Goal: Information Seeking & Learning: Compare options

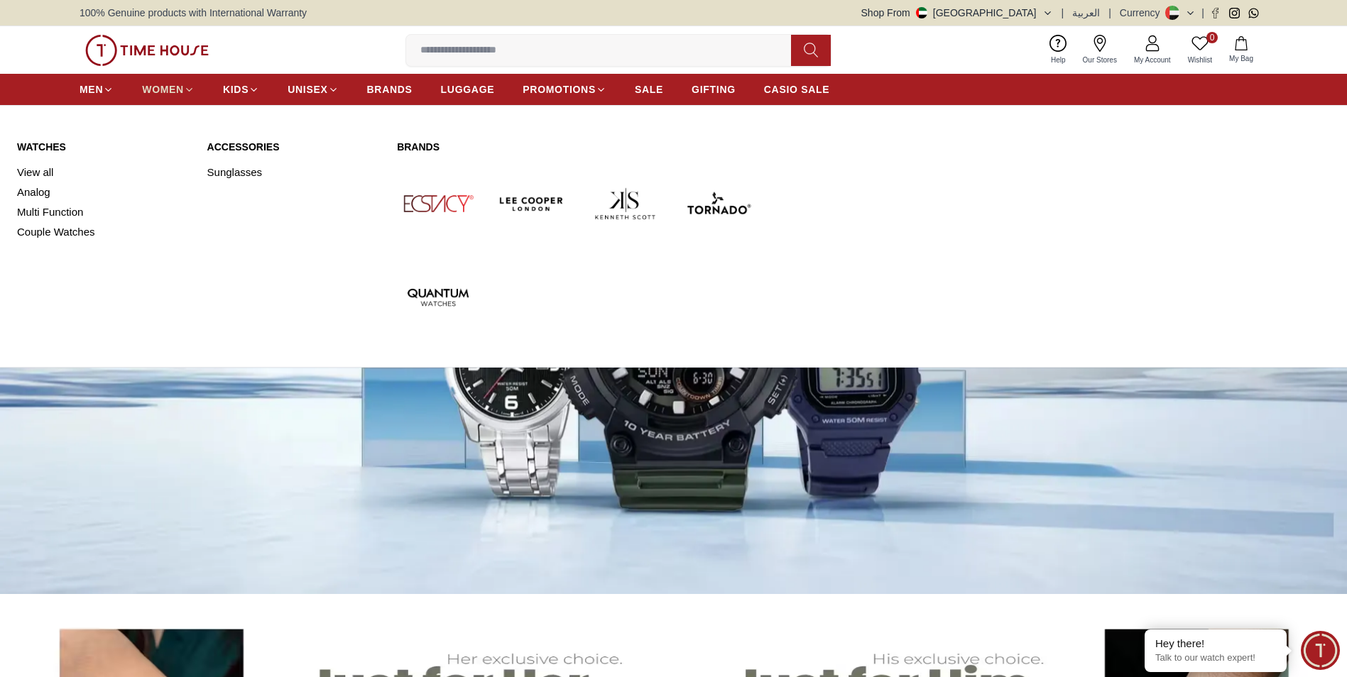
click at [186, 87] on icon at bounding box center [189, 90] width 11 height 11
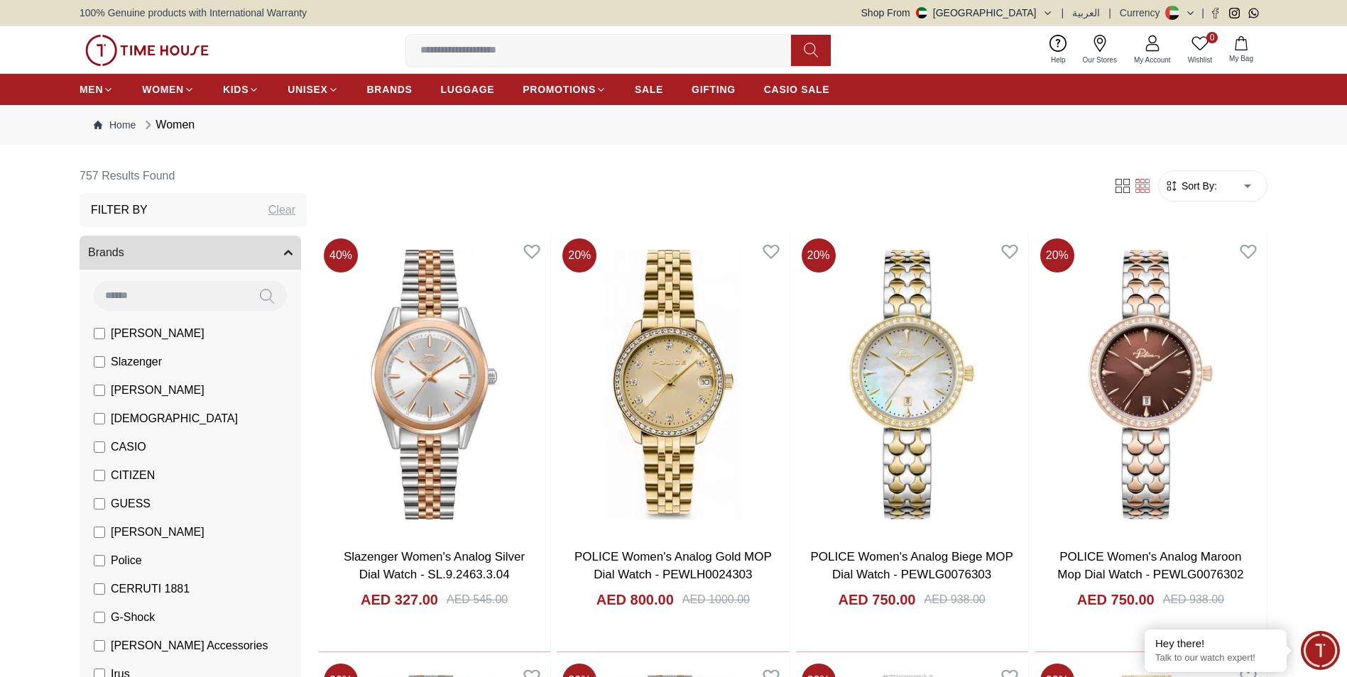
click at [120, 420] on span "[DEMOGRAPHIC_DATA]" at bounding box center [174, 418] width 127 height 17
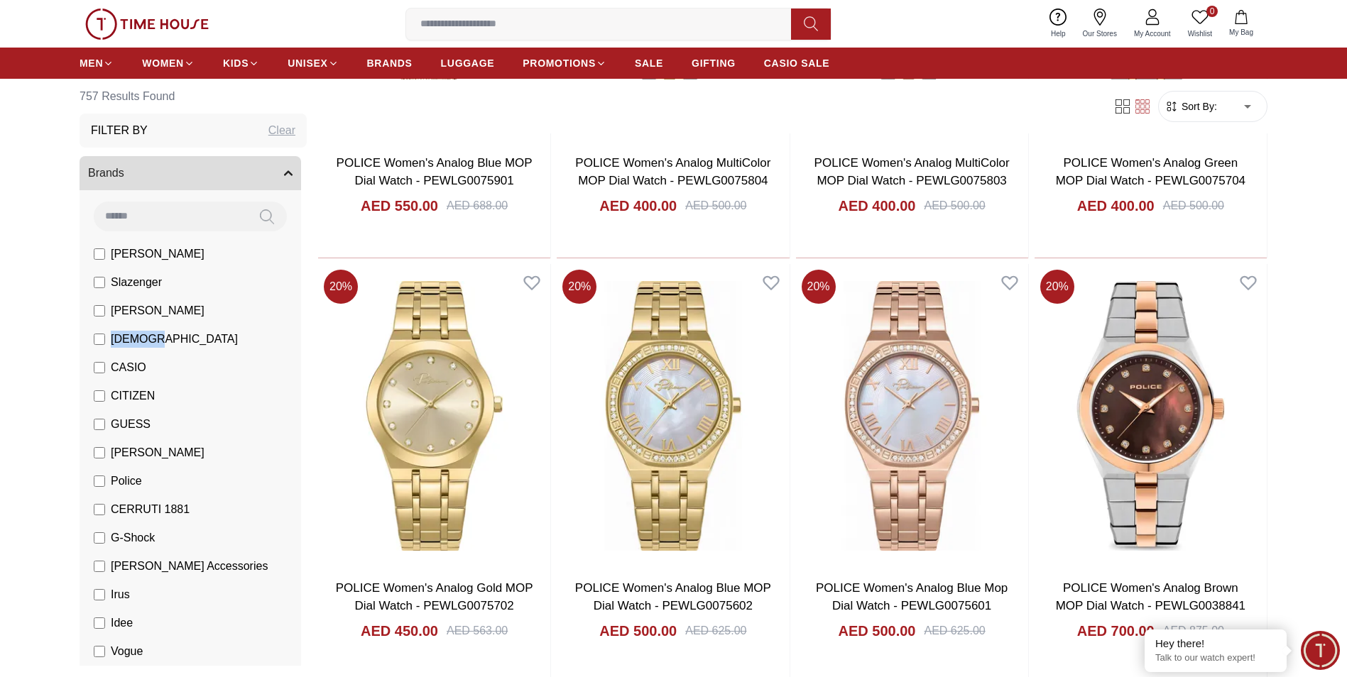
scroll to position [1278, 0]
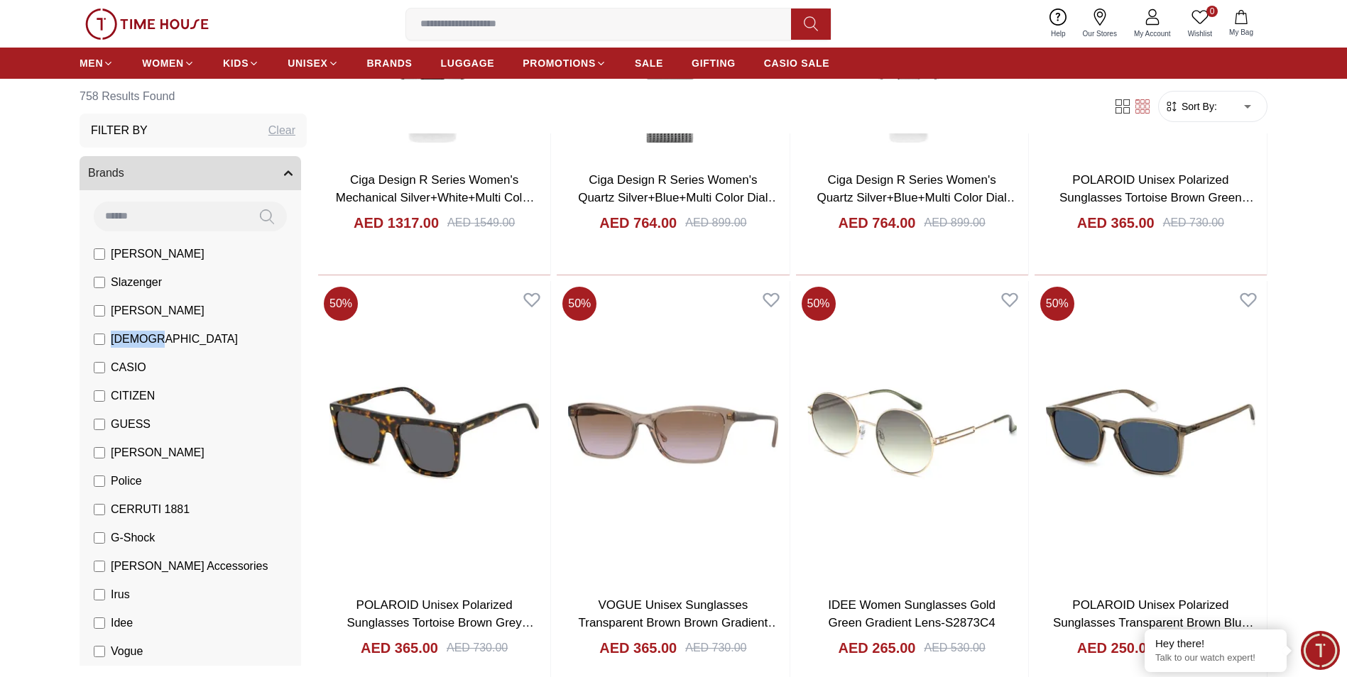
scroll to position [4048, 0]
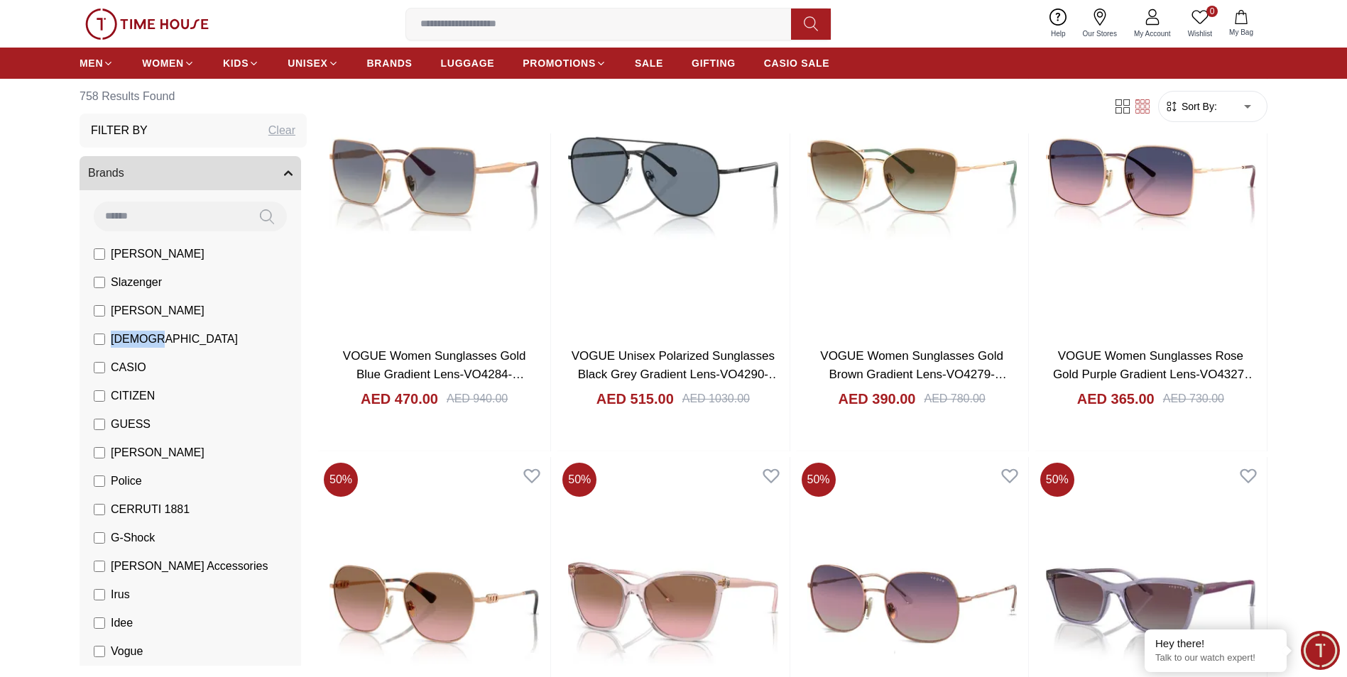
scroll to position [5397, 0]
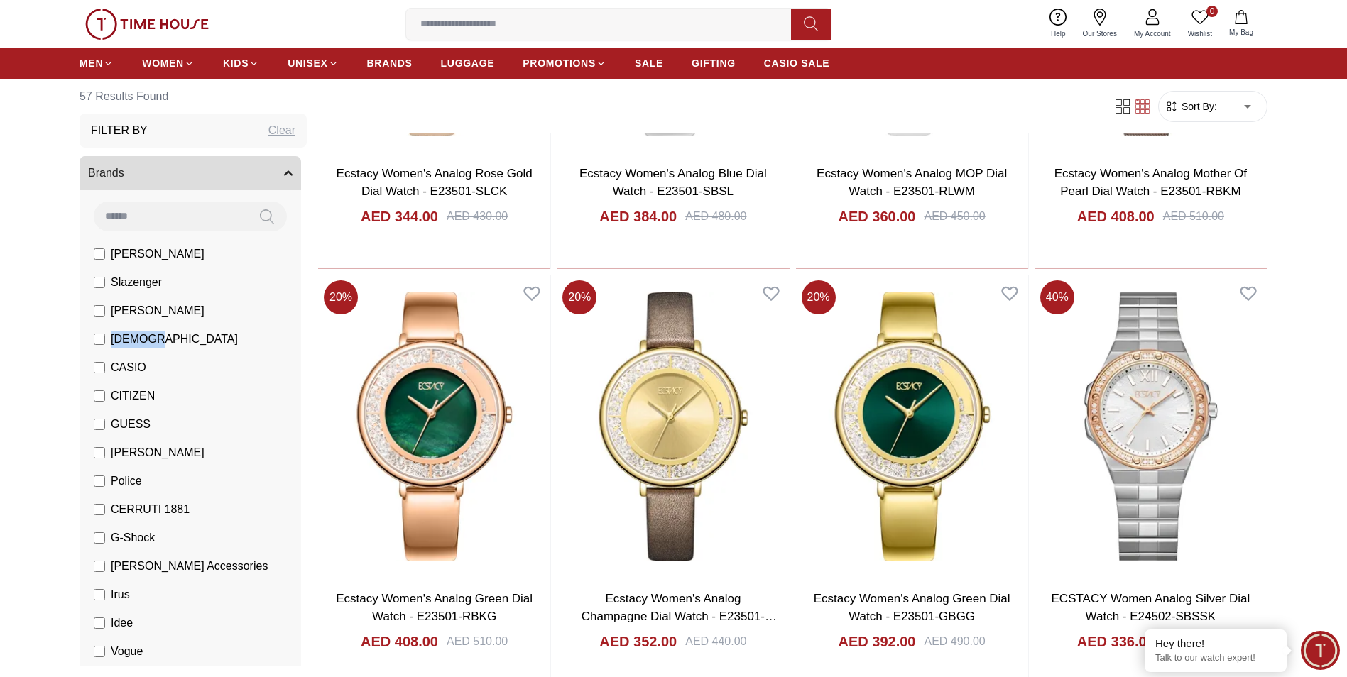
scroll to position [1278, 0]
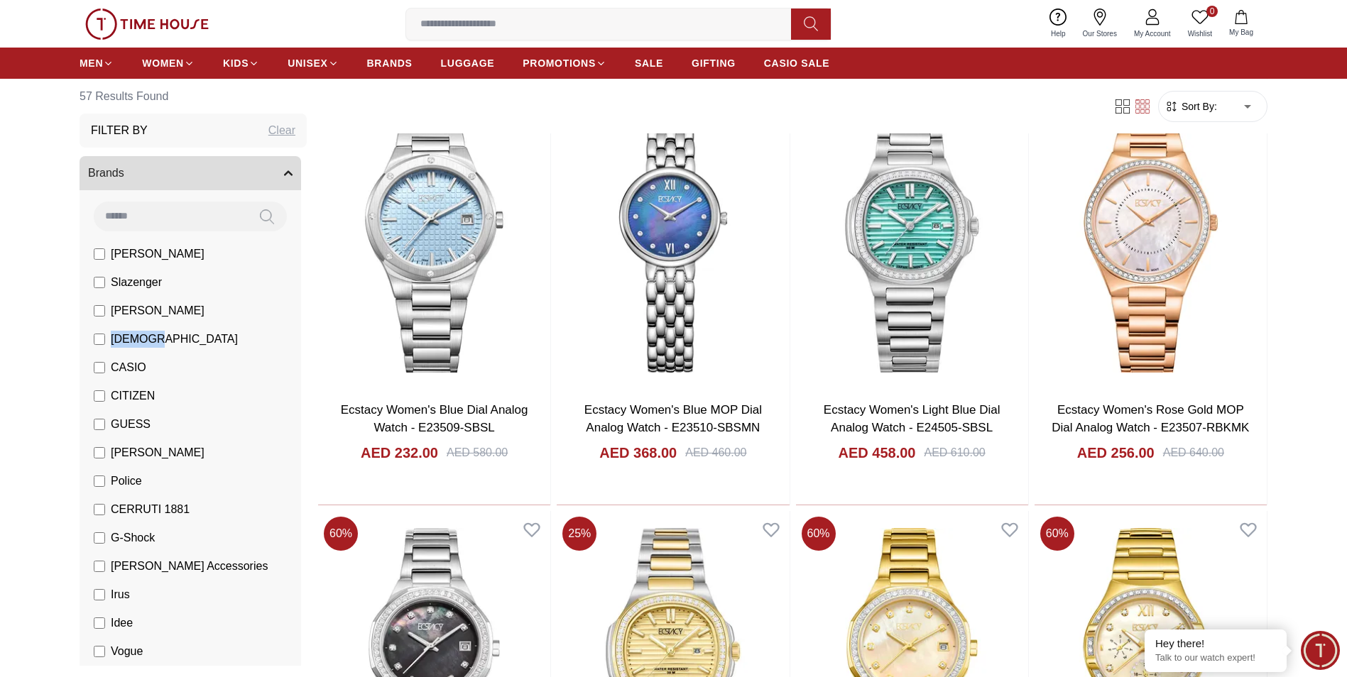
scroll to position [3551, 0]
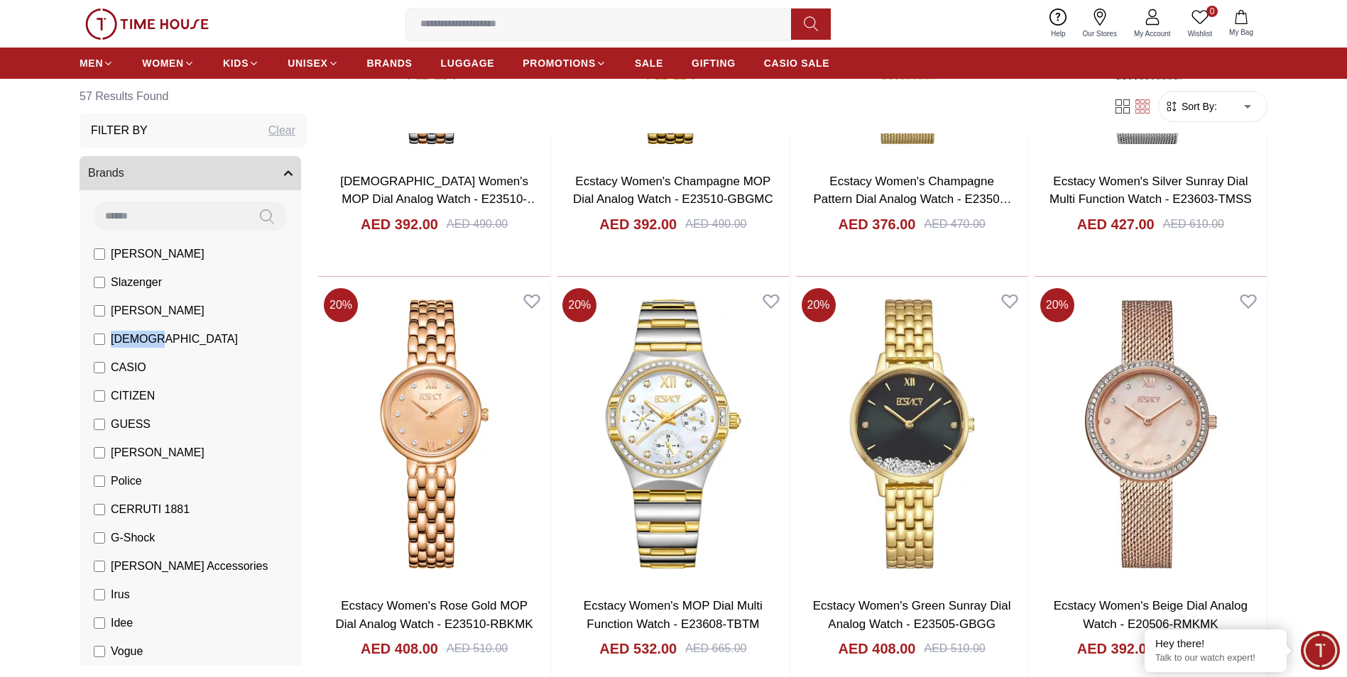
scroll to position [4971, 0]
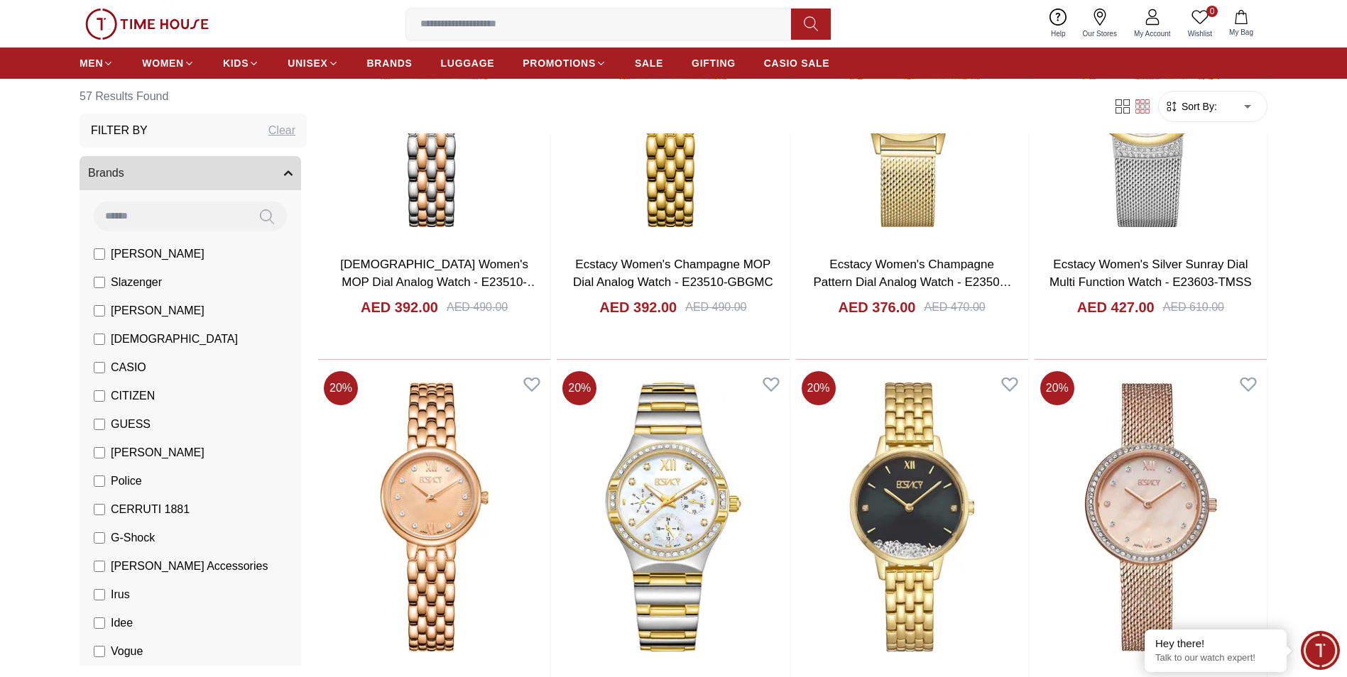
click at [124, 452] on span "[PERSON_NAME]" at bounding box center [158, 453] width 94 height 17
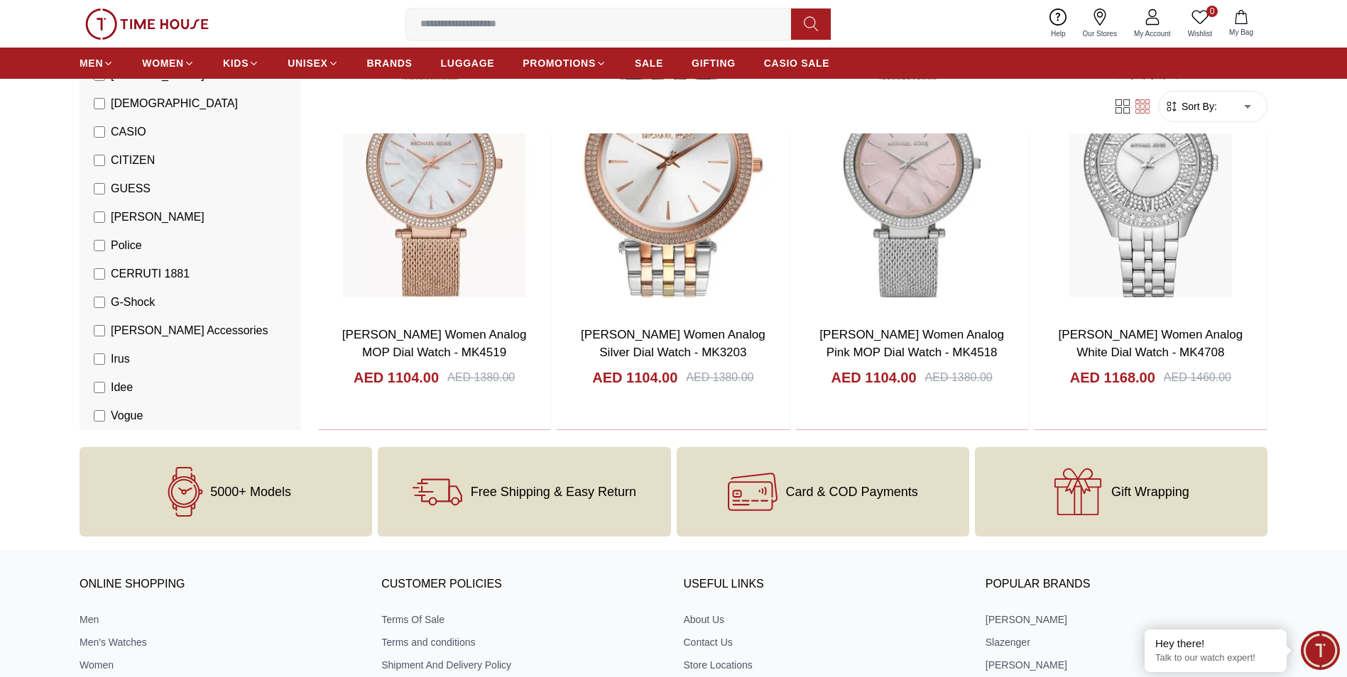
scroll to position [923, 0]
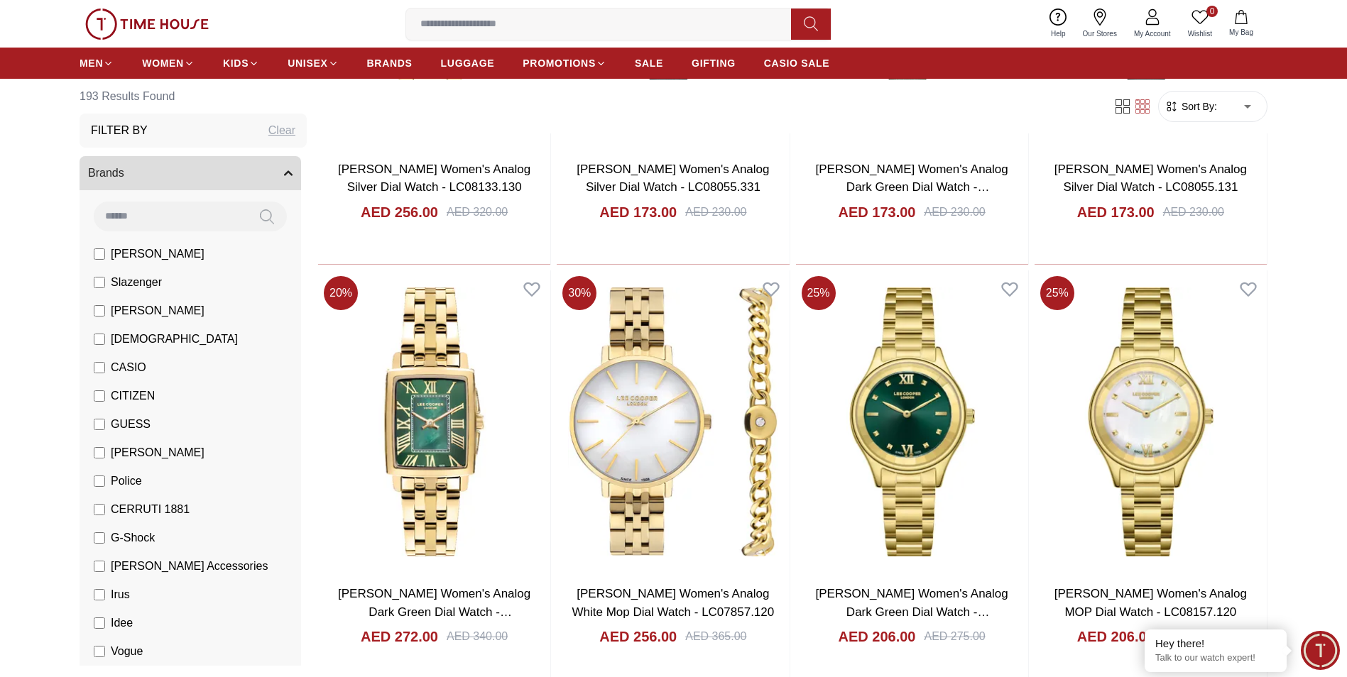
scroll to position [1704, 0]
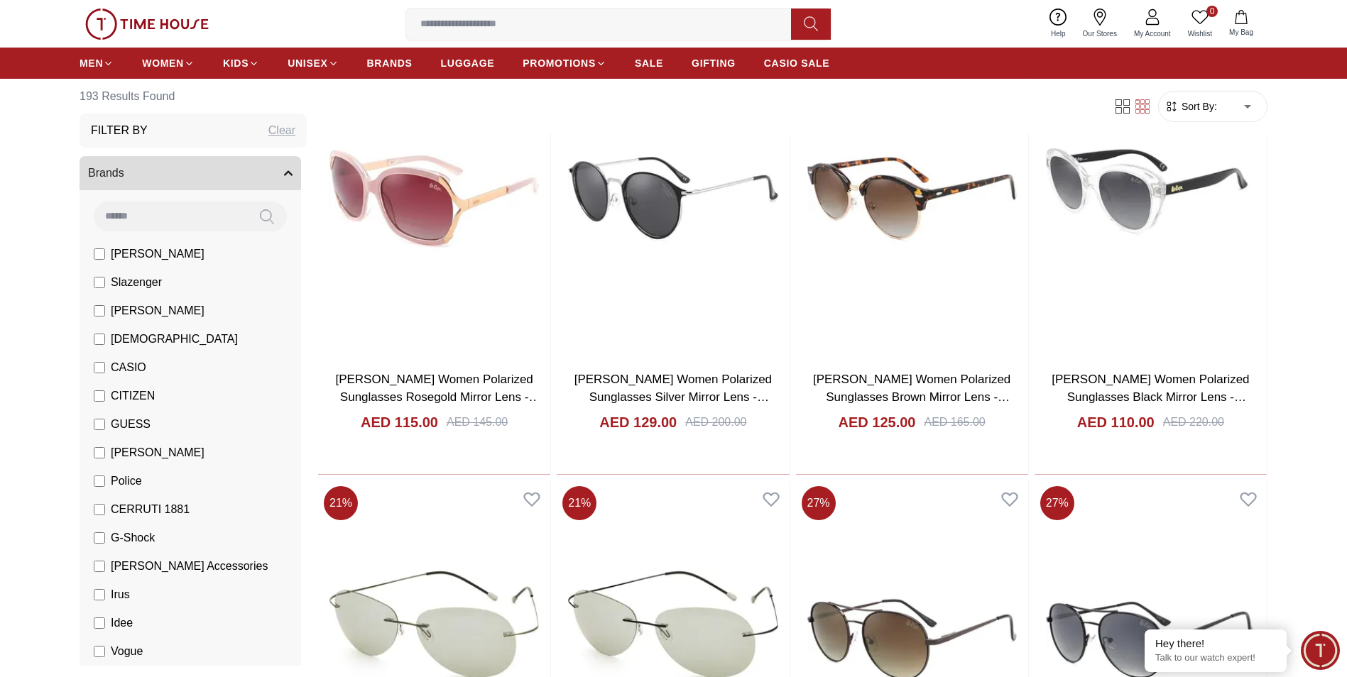
scroll to position [3622, 0]
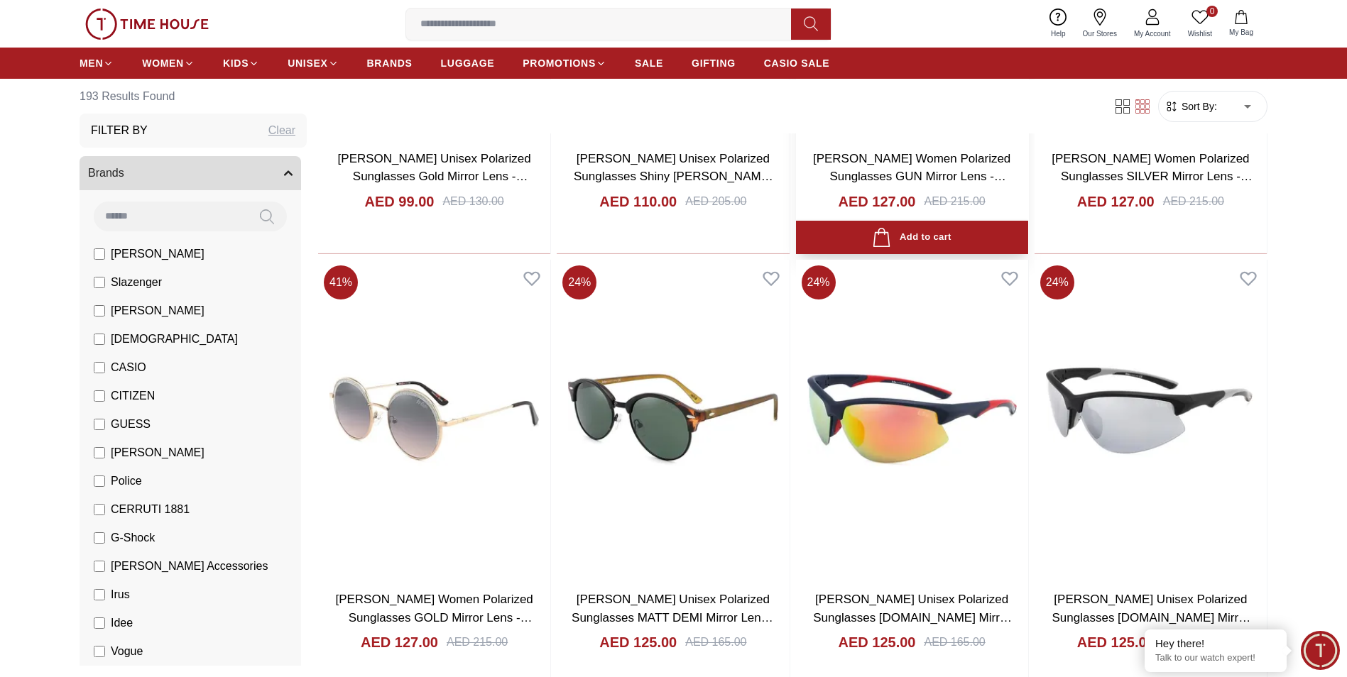
scroll to position [5397, 0]
